Goal: Transaction & Acquisition: Purchase product/service

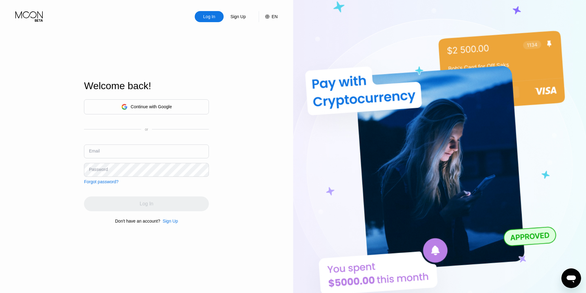
click at [140, 106] on div "Continue with Google" at bounding box center [151, 106] width 41 height 5
click at [127, 161] on div "Email" at bounding box center [146, 154] width 125 height 18
click at [134, 154] on input "text" at bounding box center [146, 152] width 125 height 14
paste input "[EMAIL_ADDRESS][DOMAIN_NAME]"
type input "[EMAIL_ADDRESS][DOMAIN_NAME]"
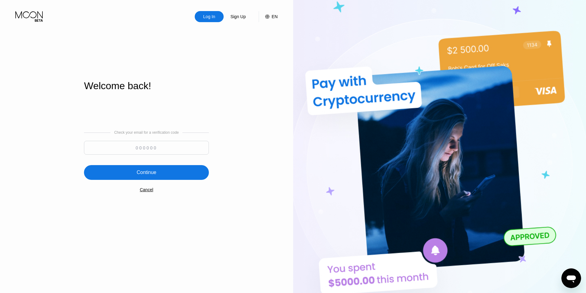
click at [170, 148] on input at bounding box center [146, 148] width 125 height 14
paste input "424789"
type input "424789"
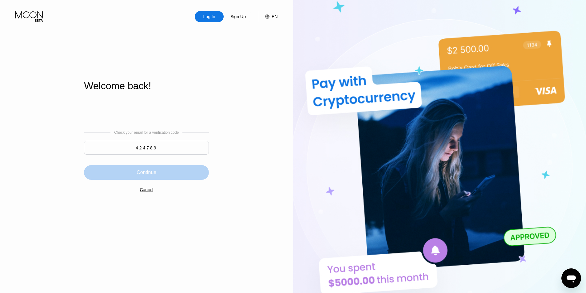
click at [170, 176] on div "Continue" at bounding box center [146, 172] width 125 height 15
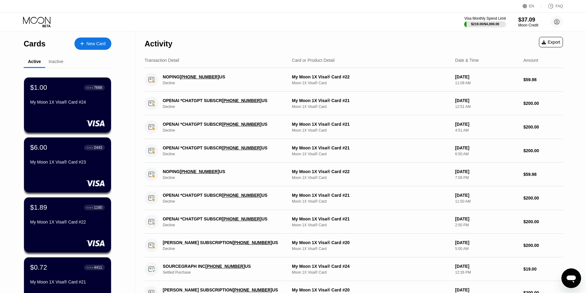
click at [85, 43] on div at bounding box center [85, 43] width 2 height 5
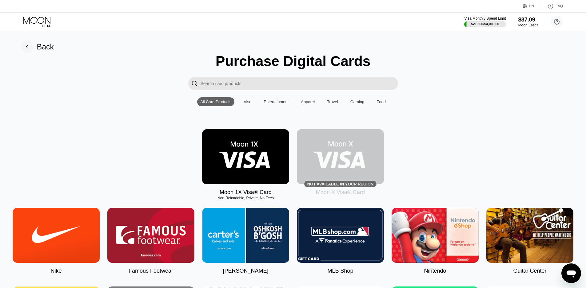
click at [217, 171] on img at bounding box center [245, 156] width 87 height 55
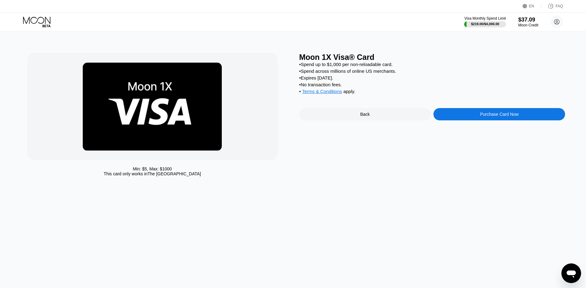
click at [485, 117] on div "Purchase Card Now" at bounding box center [499, 114] width 38 height 5
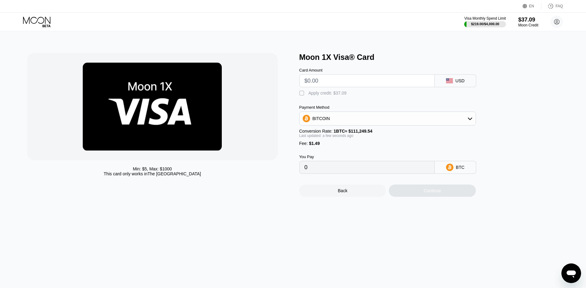
click at [311, 96] on div "Apply credit: $37.09" at bounding box center [327, 93] width 38 height 5
click at [328, 82] on input "text" at bounding box center [366, 81] width 125 height 12
type input "$32"
click at [427, 193] on div "Continue" at bounding box center [431, 190] width 17 height 5
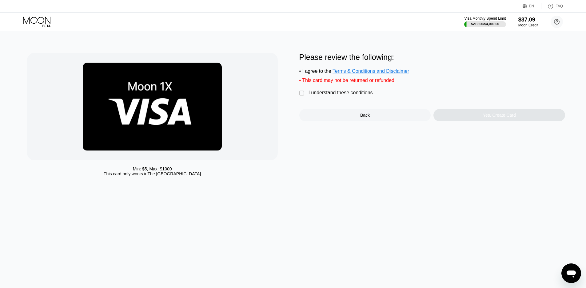
click at [350, 96] on div "I understand these conditions" at bounding box center [340, 93] width 64 height 6
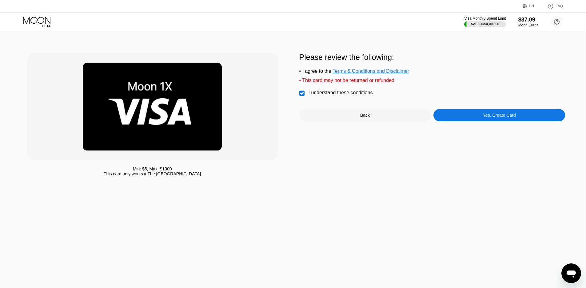
click at [470, 121] on div "Yes, Create Card" at bounding box center [499, 115] width 132 height 12
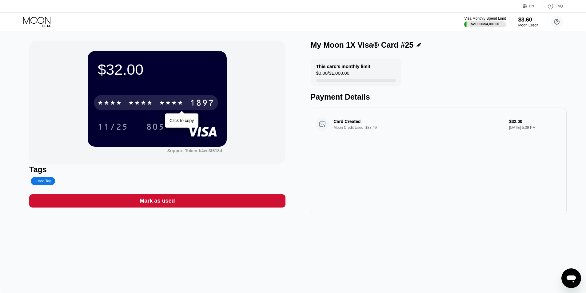
click at [193, 101] on div "1897" at bounding box center [202, 104] width 25 height 10
